Goal: Ask a question: Seek information or help from site administrators or community

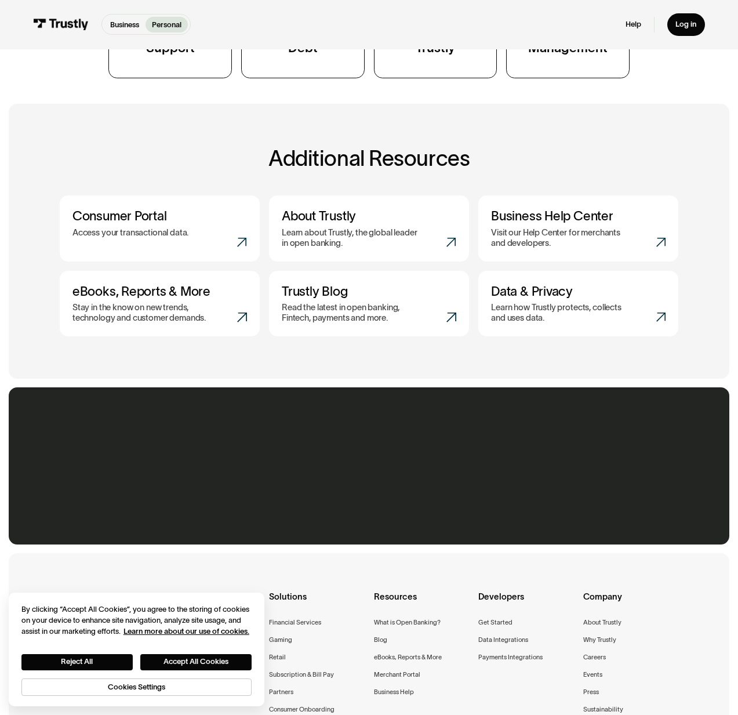
scroll to position [533, 0]
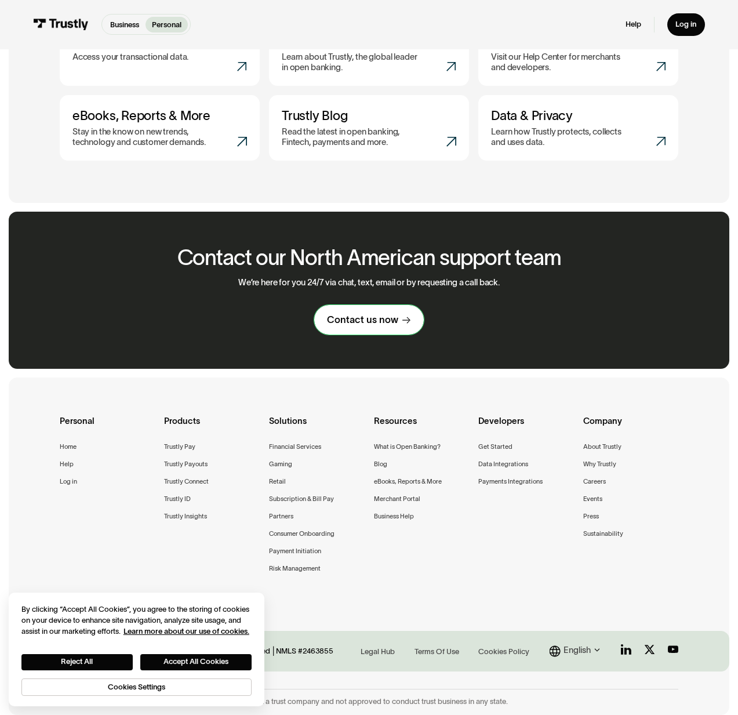
click at [397, 325] on link "Contact us now" at bounding box center [369, 320] width 110 height 30
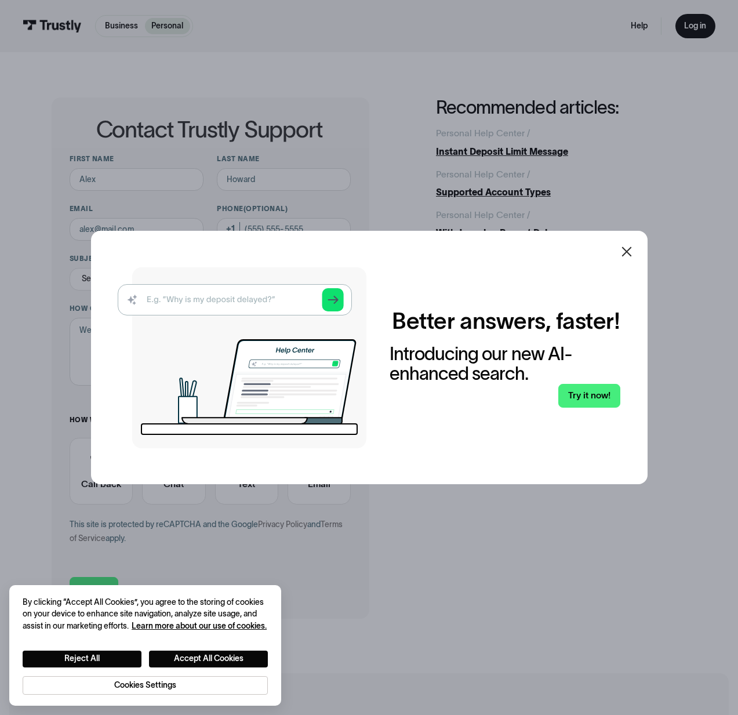
drag, startPoint x: 226, startPoint y: 305, endPoint x: 234, endPoint y: 303, distance: 8.4
click at [226, 305] on img at bounding box center [242, 357] width 249 height 181
click at [626, 253] on icon at bounding box center [627, 252] width 14 height 14
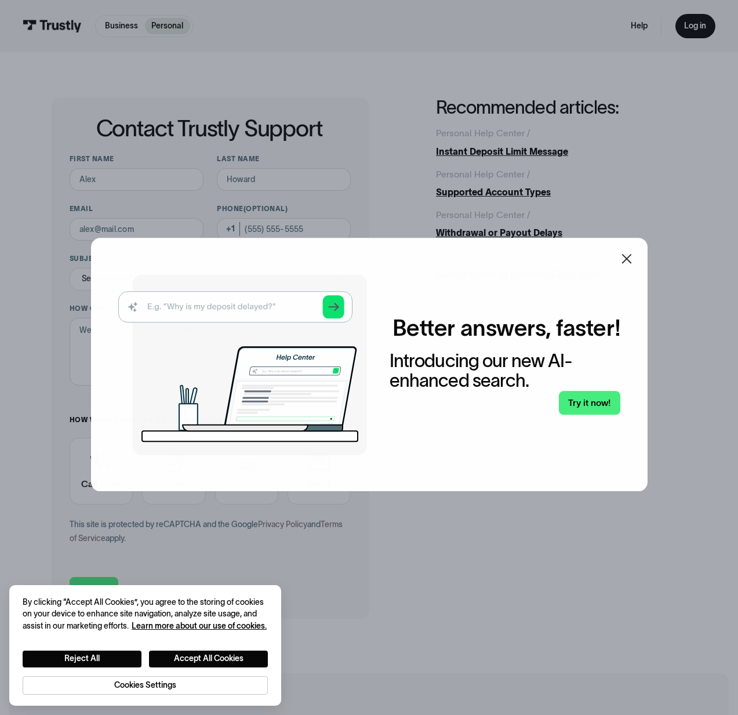
click at [633, 250] on div "Better answers, faster! Introducing our new AI-enhanced search. Try it now!" at bounding box center [369, 364] width 557 height 253
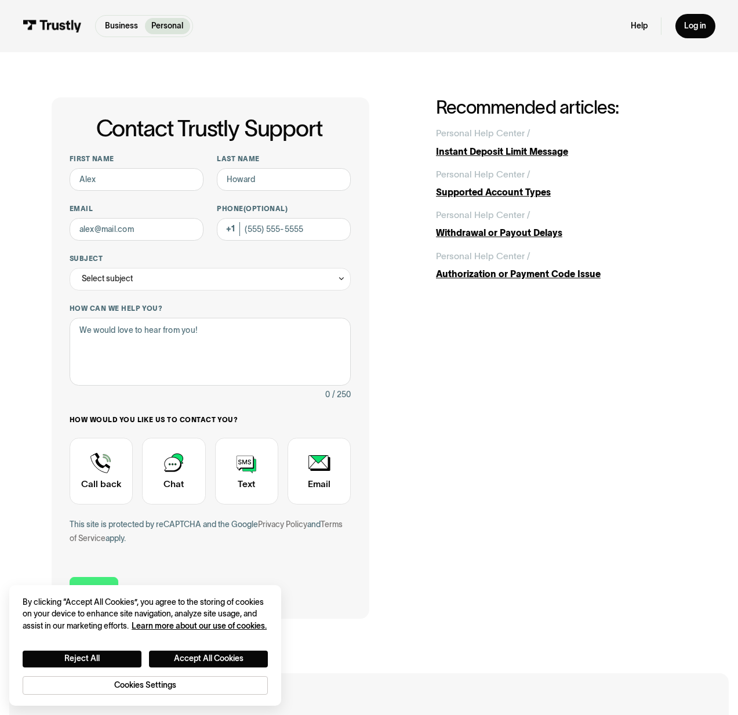
click at [496, 426] on div "Contact Trustly Support First name Last name Email Phone (Optional) Subject Sel…" at bounding box center [369, 357] width 635 height 521
click at [147, 183] on input "First name" at bounding box center [137, 179] width 134 height 23
type input "Daehee"
click at [317, 196] on div "First name Daehee Last name Email Phone (Optional) Subject Select subject Trust…" at bounding box center [210, 356] width 281 height 405
click at [315, 181] on input "Last name" at bounding box center [284, 179] width 134 height 23
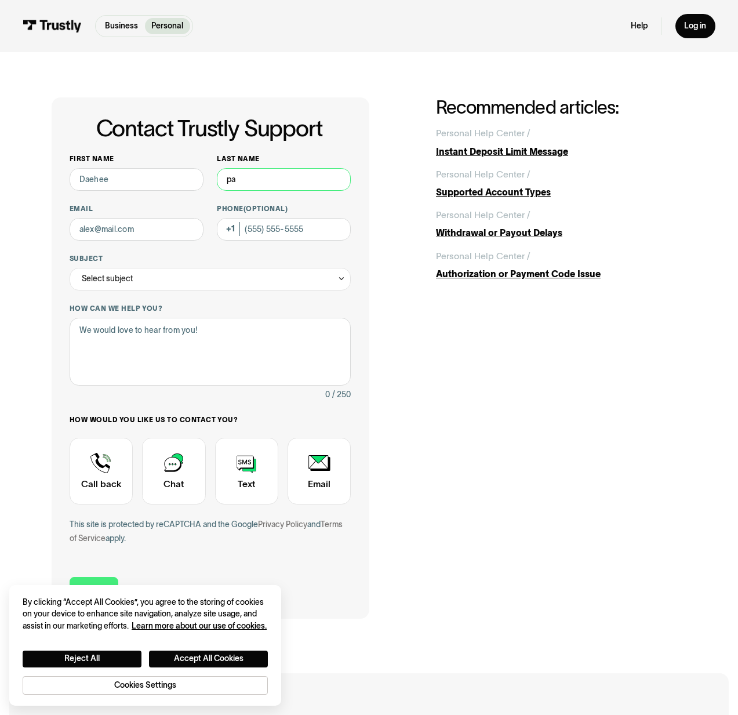
type input "p"
type input "Park"
click at [162, 231] on input "Email" at bounding box center [137, 229] width 134 height 23
type input "[EMAIL_ADDRESS][DOMAIN_NAME]"
click at [172, 292] on div "First name Daehee Last name Park Email [EMAIL_ADDRESS][DOMAIN_NAME] Phone (Opti…" at bounding box center [210, 356] width 281 height 405
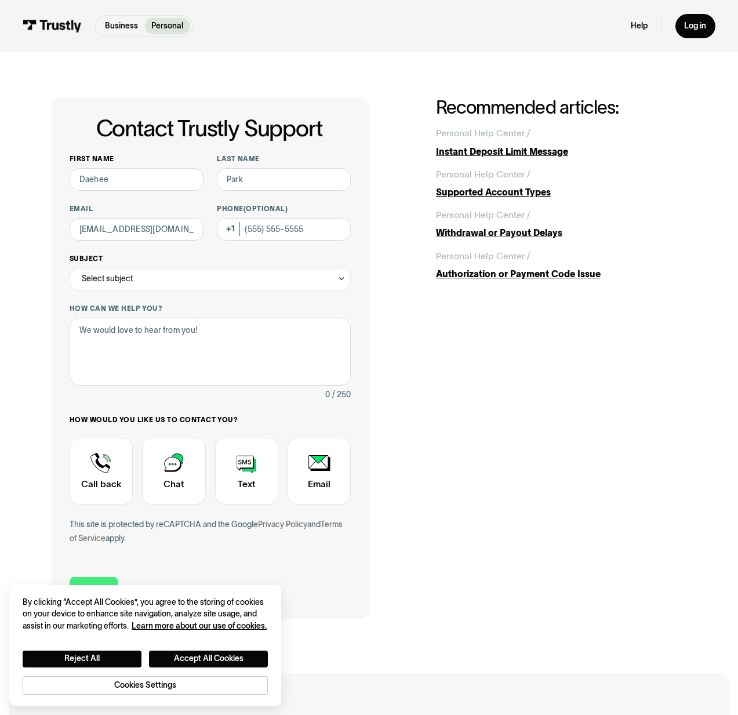
click at [175, 282] on div "Select subject" at bounding box center [210, 279] width 281 height 23
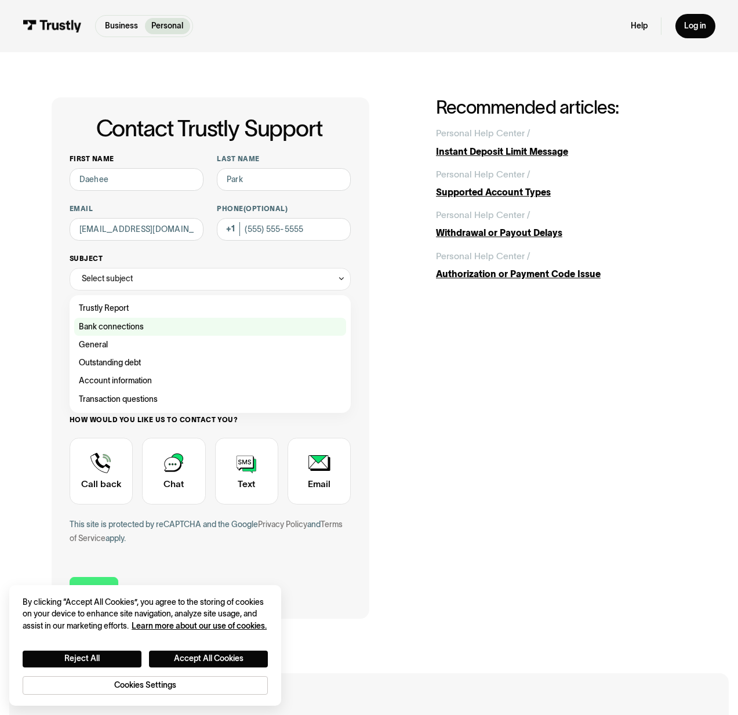
click at [175, 324] on div "Contact Trustly Support" at bounding box center [210, 327] width 272 height 18
type input "**********"
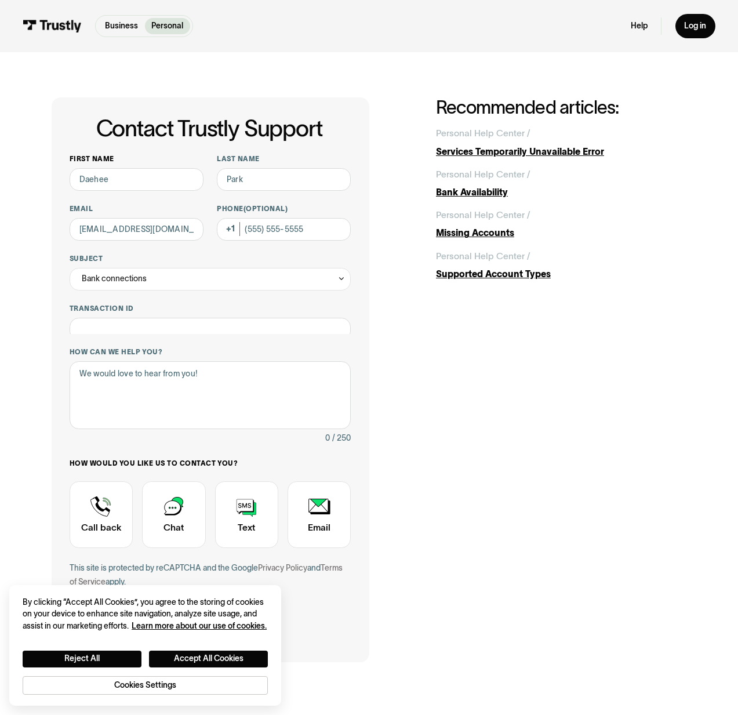
click at [165, 347] on label "How can we help you?" at bounding box center [210, 351] width 281 height 9
click at [165, 361] on textarea "How can we help you?" at bounding box center [210, 395] width 281 height 68
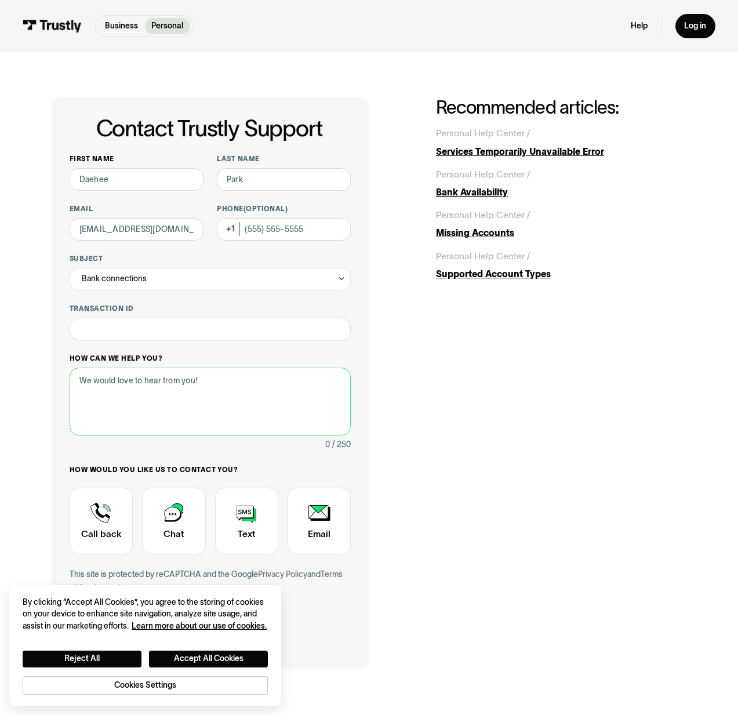
click at [163, 393] on textarea "How can we help you?" at bounding box center [210, 402] width 281 height 68
click at [260, 392] on textarea "Hello I'm trying to setup autopay for Meta Ads, and do not see "Mercury" bank a…" at bounding box center [210, 402] width 281 height 68
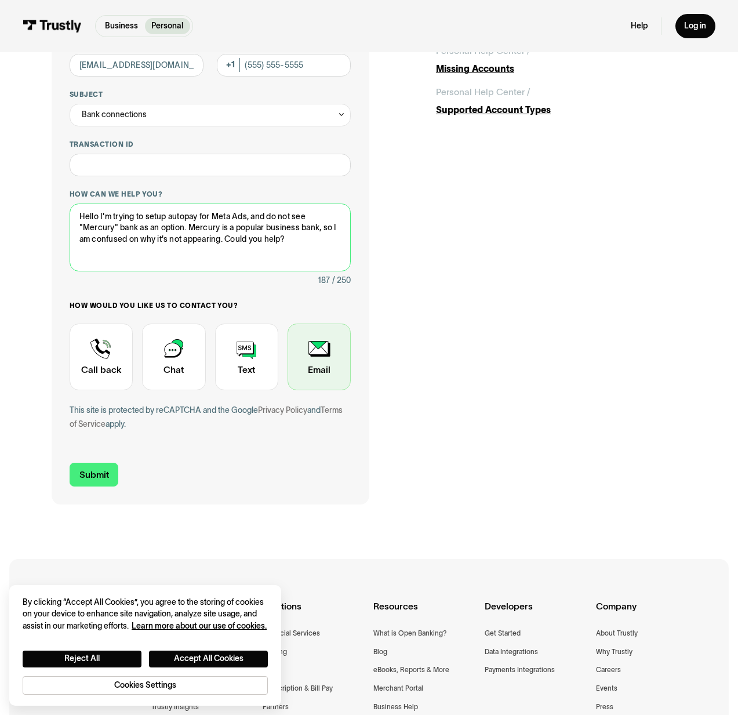
type textarea "Hello I'm trying to setup autopay for Meta Ads, and do not see "Mercury" bank a…"
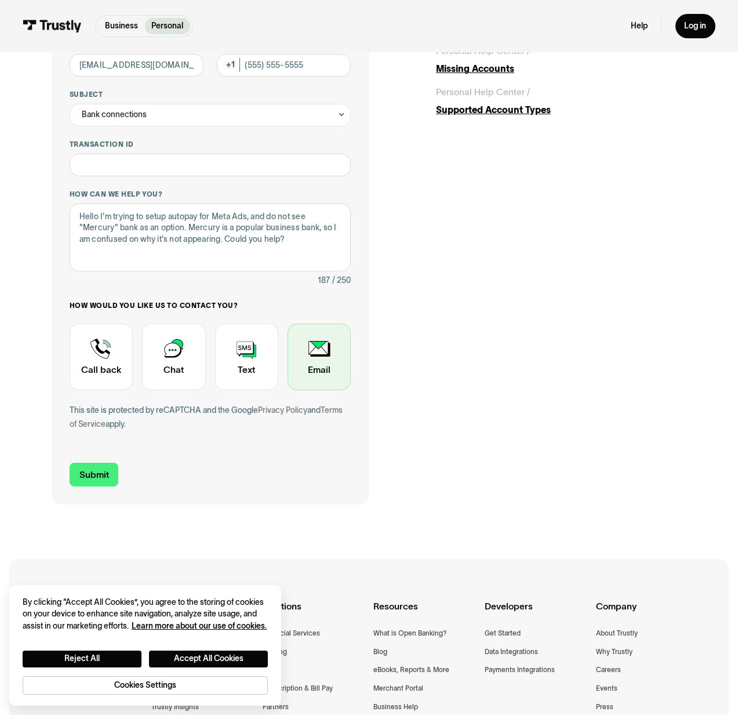
click at [299, 361] on div "Contact Trustly Support" at bounding box center [319, 357] width 63 height 66
click at [103, 475] on input "Submit" at bounding box center [94, 475] width 49 height 24
